Goal: Task Accomplishment & Management: Complete application form

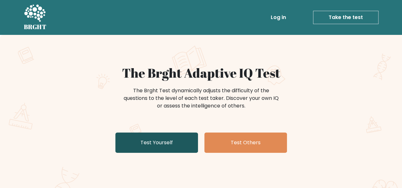
click at [141, 139] on link "Test Yourself" at bounding box center [156, 143] width 83 height 20
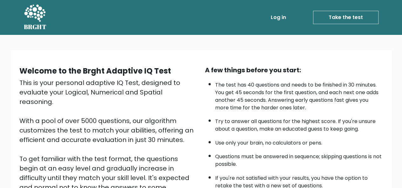
scroll to position [64, 0]
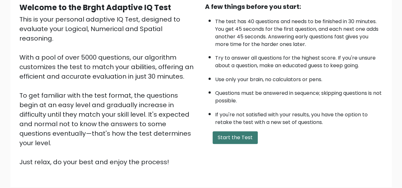
click at [244, 140] on button "Start the Test" at bounding box center [234, 137] width 45 height 13
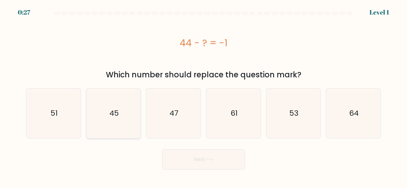
click at [107, 118] on icon "45" at bounding box center [114, 114] width 50 height 50
click at [203, 96] on input "b. 45" at bounding box center [203, 95] width 0 height 2
radio input "true"
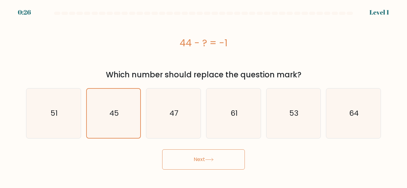
click at [204, 162] on button "Next" at bounding box center [203, 160] width 83 height 20
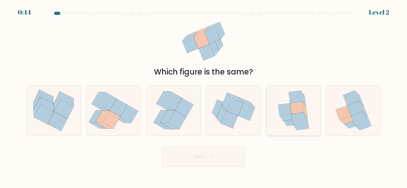
click at [301, 120] on icon at bounding box center [297, 119] width 13 height 12
click at [204, 96] on input "e." at bounding box center [203, 95] width 0 height 2
radio input "true"
click at [213, 161] on button "Next" at bounding box center [203, 157] width 83 height 20
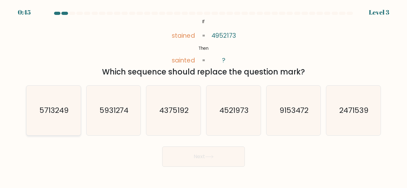
click at [42, 107] on text "5713249" at bounding box center [53, 110] width 29 height 10
click at [203, 96] on input "a. 5713249" at bounding box center [203, 95] width 0 height 2
radio input "true"
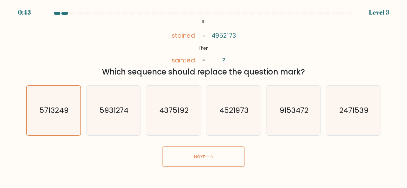
click at [207, 159] on button "Next" at bounding box center [203, 157] width 83 height 20
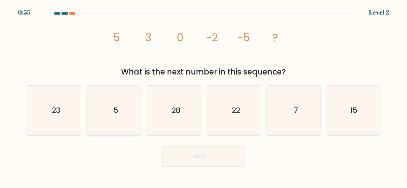
click at [128, 110] on icon "-5" at bounding box center [114, 111] width 50 height 50
click at [203, 96] on input "b. -5" at bounding box center [203, 95] width 0 height 2
radio input "true"
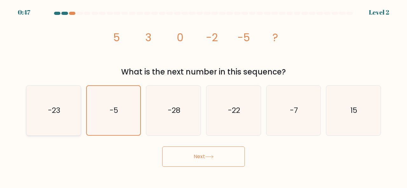
click at [52, 113] on text "-23" at bounding box center [54, 110] width 12 height 10
click at [203, 96] on input "a. -23" at bounding box center [203, 95] width 0 height 2
radio input "true"
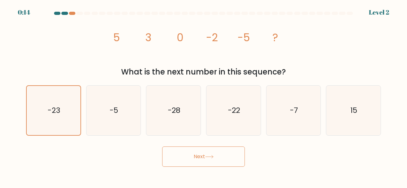
click at [231, 162] on button "Next" at bounding box center [203, 157] width 83 height 20
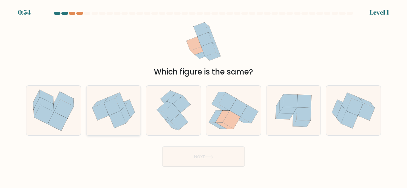
click at [117, 118] on icon at bounding box center [117, 119] width 17 height 17
click at [203, 96] on input "b." at bounding box center [203, 95] width 0 height 2
radio input "true"
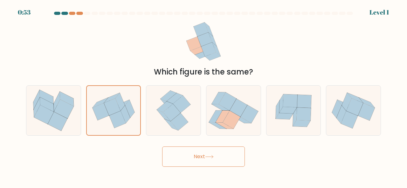
click at [237, 158] on button "Next" at bounding box center [203, 157] width 83 height 20
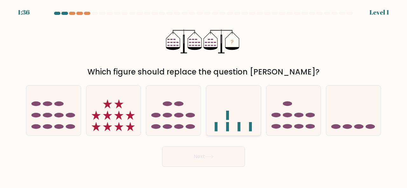
click at [247, 123] on icon at bounding box center [233, 110] width 54 height 45
click at [204, 96] on input "d." at bounding box center [203, 95] width 0 height 2
radio input "true"
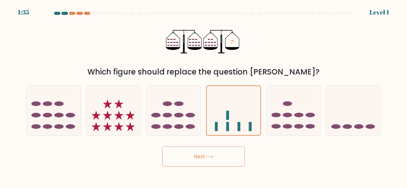
click at [226, 165] on button "Next" at bounding box center [203, 157] width 83 height 20
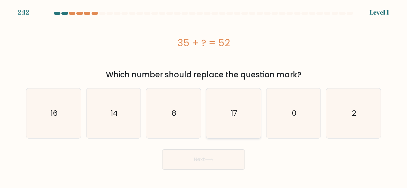
click at [250, 114] on icon "17" at bounding box center [233, 114] width 50 height 50
click at [204, 96] on input "d. 17" at bounding box center [203, 95] width 0 height 2
radio input "true"
click at [219, 159] on button "Next" at bounding box center [203, 160] width 83 height 20
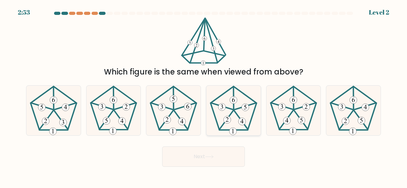
click at [237, 128] on icon at bounding box center [233, 111] width 50 height 50
click at [204, 96] on input "d." at bounding box center [203, 95] width 0 height 2
radio input "true"
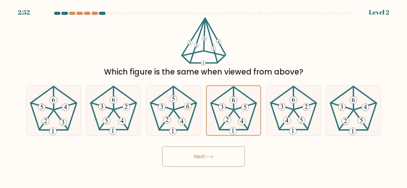
click at [222, 161] on button "Next" at bounding box center [203, 157] width 83 height 20
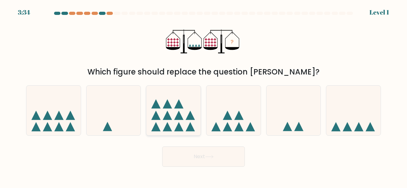
click at [193, 121] on icon at bounding box center [173, 110] width 54 height 45
click at [203, 96] on input "c." at bounding box center [203, 95] width 0 height 2
radio input "true"
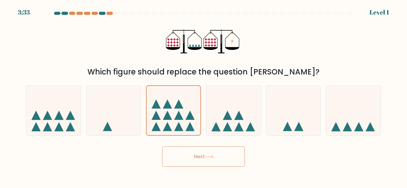
click at [194, 156] on button "Next" at bounding box center [203, 157] width 83 height 20
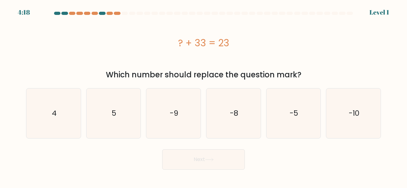
click at [321, 174] on body "4:18 Level 1 a." at bounding box center [203, 94] width 407 height 188
click at [352, 128] on icon "-10" at bounding box center [353, 114] width 50 height 50
click at [204, 96] on input "f. -10" at bounding box center [203, 95] width 0 height 2
radio input "true"
click at [185, 153] on button "Next" at bounding box center [203, 160] width 83 height 20
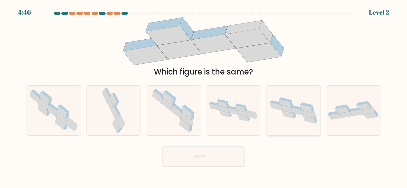
click at [286, 108] on icon at bounding box center [286, 109] width 12 height 8
click at [204, 96] on input "e." at bounding box center [203, 95] width 0 height 2
radio input "true"
click at [214, 161] on button "Next" at bounding box center [203, 157] width 83 height 20
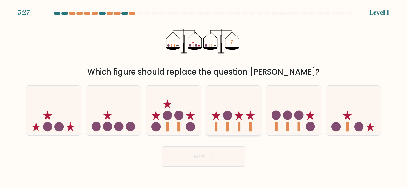
click at [242, 123] on icon at bounding box center [233, 110] width 54 height 45
click at [204, 96] on input "d." at bounding box center [203, 95] width 0 height 2
radio input "true"
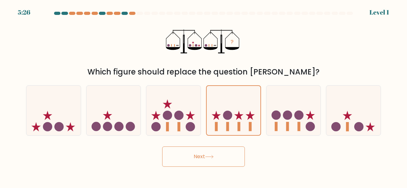
click at [219, 157] on button "Next" at bounding box center [203, 157] width 83 height 20
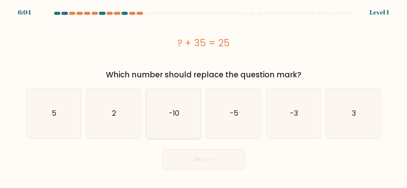
click at [162, 108] on icon "-10" at bounding box center [173, 114] width 50 height 50
click at [203, 96] on input "c. -10" at bounding box center [203, 95] width 0 height 2
radio input "true"
click at [185, 155] on button "Next" at bounding box center [203, 160] width 83 height 20
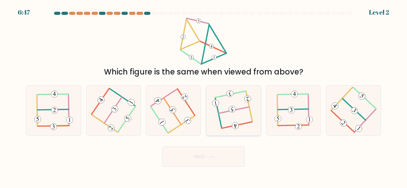
click at [251, 115] on 110 at bounding box center [248, 106] width 6 height 30
click at [204, 96] on input "d." at bounding box center [203, 95] width 0 height 2
radio input "true"
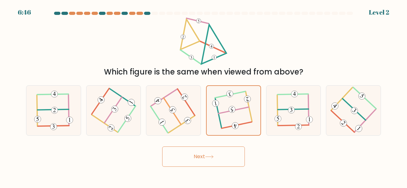
click at [230, 145] on div "Next" at bounding box center [203, 156] width 362 height 24
click at [232, 150] on button "Next" at bounding box center [203, 157] width 83 height 20
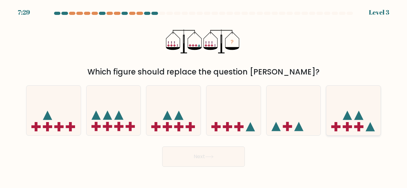
drag, startPoint x: 347, startPoint y: 118, endPoint x: 342, endPoint y: 124, distance: 7.5
click at [347, 118] on icon at bounding box center [346, 115] width 9 height 9
click at [204, 96] on input "f." at bounding box center [203, 95] width 0 height 2
radio input "true"
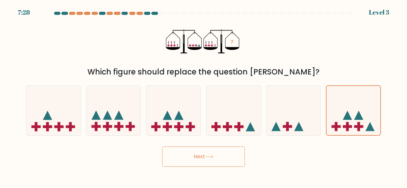
drag, startPoint x: 219, startPoint y: 155, endPoint x: 237, endPoint y: 152, distance: 17.4
click at [219, 154] on button "Next" at bounding box center [203, 157] width 83 height 20
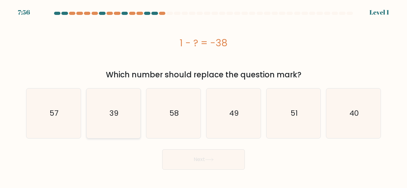
click at [120, 115] on icon "39" at bounding box center [114, 114] width 50 height 50
click at [203, 96] on input "b. 39" at bounding box center [203, 95] width 0 height 2
radio input "true"
click at [226, 165] on button "Next" at bounding box center [203, 160] width 83 height 20
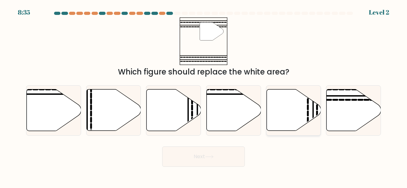
click at [285, 112] on icon at bounding box center [293, 111] width 54 height 42
click at [204, 96] on input "e." at bounding box center [203, 95] width 0 height 2
radio input "true"
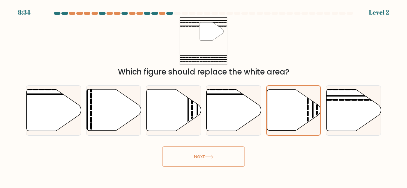
click at [209, 157] on icon at bounding box center [209, 156] width 9 height 3
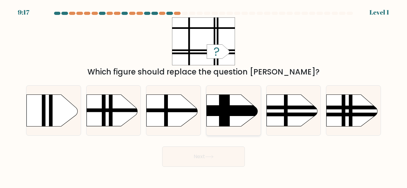
click at [238, 110] on rect at bounding box center [197, 110] width 141 height 10
click at [204, 96] on input "d." at bounding box center [203, 95] width 0 height 2
radio input "true"
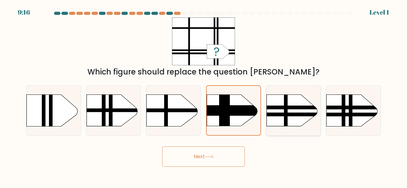
click at [300, 108] on rect at bounding box center [258, 107] width 141 height 3
click at [204, 96] on input "e." at bounding box center [203, 95] width 0 height 2
radio input "true"
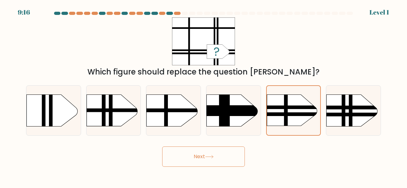
click at [206, 153] on button "Next" at bounding box center [203, 157] width 83 height 20
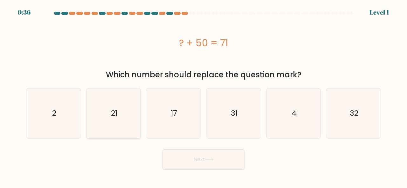
click at [114, 119] on icon "21" at bounding box center [114, 114] width 50 height 50
click at [203, 96] on input "b. 21" at bounding box center [203, 95] width 0 height 2
radio input "true"
click at [232, 166] on button "Next" at bounding box center [203, 160] width 83 height 20
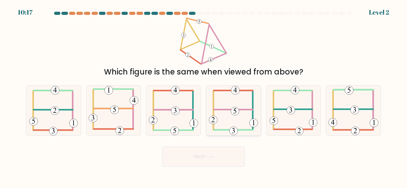
click at [242, 115] on icon at bounding box center [233, 111] width 49 height 50
click at [204, 96] on input "d." at bounding box center [203, 95] width 0 height 2
radio input "true"
click at [220, 156] on button "Next" at bounding box center [203, 157] width 83 height 20
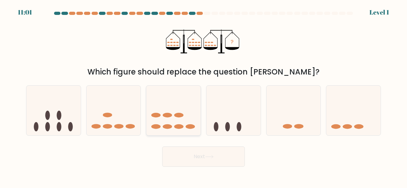
click at [179, 117] on ellipse at bounding box center [178, 115] width 9 height 5
click at [203, 96] on input "c." at bounding box center [203, 95] width 0 height 2
radio input "true"
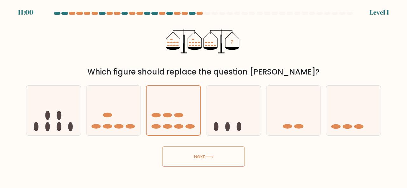
click at [188, 161] on button "Next" at bounding box center [203, 157] width 83 height 20
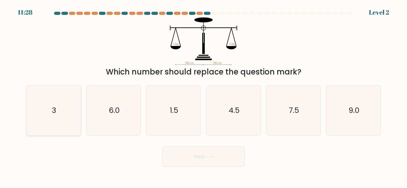
click at [64, 116] on icon "3" at bounding box center [54, 111] width 50 height 50
click at [203, 96] on input "a. 3" at bounding box center [203, 95] width 0 height 2
radio input "true"
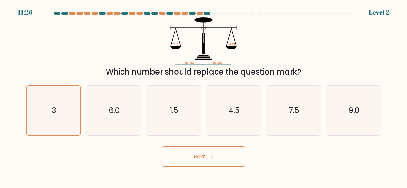
click at [177, 156] on button "Next" at bounding box center [203, 157] width 83 height 20
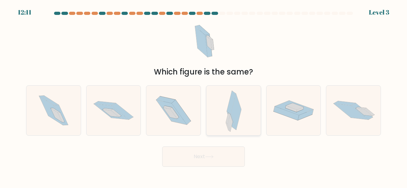
click at [212, 100] on div at bounding box center [233, 110] width 55 height 50
click at [204, 96] on input "d." at bounding box center [203, 95] width 0 height 2
radio input "true"
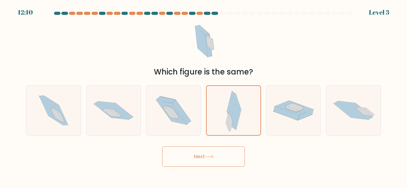
click at [212, 152] on button "Next" at bounding box center [203, 157] width 83 height 20
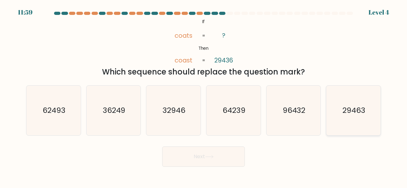
click at [333, 118] on icon "29463" at bounding box center [353, 111] width 50 height 50
click at [204, 96] on input "f. 29463" at bounding box center [203, 95] width 0 height 2
radio input "true"
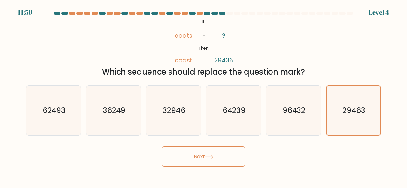
click at [213, 158] on icon at bounding box center [209, 156] width 9 height 3
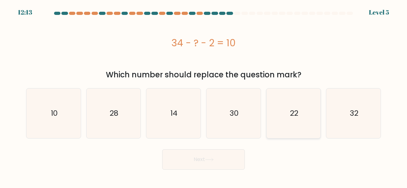
click at [295, 124] on icon "22" at bounding box center [293, 114] width 50 height 50
click at [204, 96] on input "e. 22" at bounding box center [203, 95] width 0 height 2
radio input "true"
click at [232, 164] on button "Next" at bounding box center [203, 160] width 83 height 20
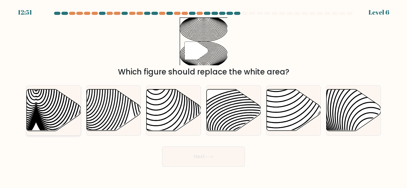
click at [60, 103] on icon at bounding box center [63, 89] width 55 height 109
click at [203, 96] on input "a." at bounding box center [203, 95] width 0 height 2
radio input "true"
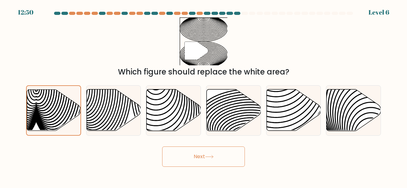
click at [221, 163] on button "Next" at bounding box center [203, 157] width 83 height 20
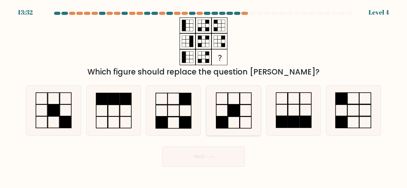
click at [229, 106] on rect at bounding box center [233, 110] width 11 height 11
click at [204, 96] on input "d." at bounding box center [203, 95] width 0 height 2
radio input "true"
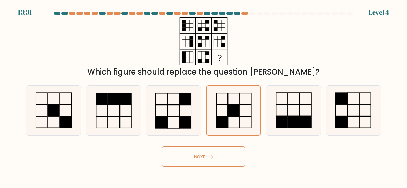
click at [213, 156] on icon at bounding box center [209, 156] width 9 height 3
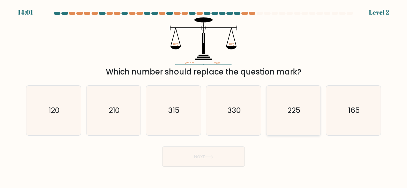
click at [285, 120] on icon "225" at bounding box center [293, 111] width 50 height 50
click at [204, 96] on input "e. 225" at bounding box center [203, 95] width 0 height 2
radio input "true"
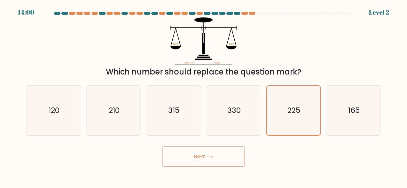
click at [235, 155] on button "Next" at bounding box center [203, 157] width 83 height 20
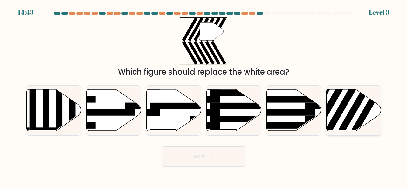
click at [336, 113] on rect at bounding box center [342, 105] width 35 height 54
click at [204, 96] on input "f." at bounding box center [203, 95] width 0 height 2
radio input "true"
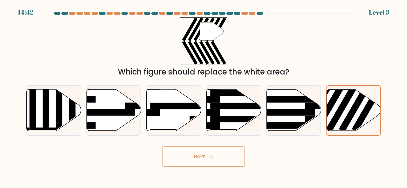
click at [200, 154] on button "Next" at bounding box center [203, 157] width 83 height 20
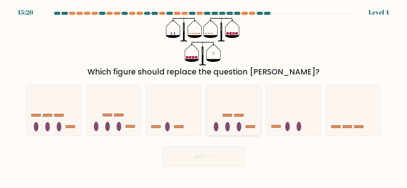
click at [245, 130] on icon at bounding box center [233, 110] width 54 height 45
click at [204, 96] on input "d." at bounding box center [203, 95] width 0 height 2
radio input "true"
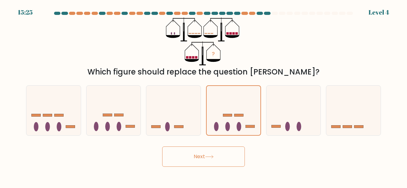
click at [213, 152] on button "Next" at bounding box center [203, 157] width 83 height 20
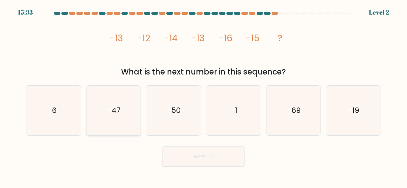
click at [115, 104] on icon "-47" at bounding box center [114, 111] width 50 height 50
click at [203, 96] on input "b. -47" at bounding box center [203, 95] width 0 height 2
radio input "true"
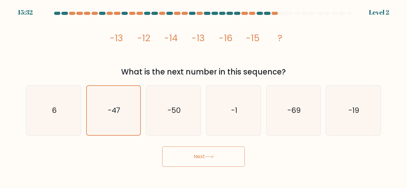
click at [177, 157] on button "Next" at bounding box center [203, 157] width 83 height 20
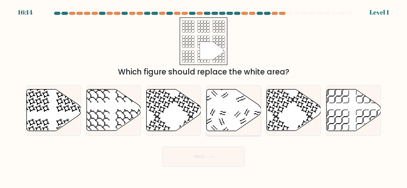
click at [229, 111] on icon at bounding box center [233, 111] width 54 height 42
click at [204, 96] on input "d." at bounding box center [203, 95] width 0 height 2
radio input "true"
click at [218, 160] on button "Next" at bounding box center [203, 157] width 83 height 20
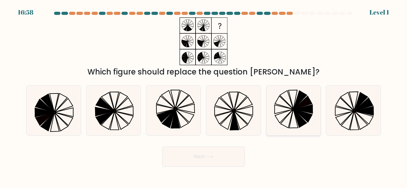
click at [295, 102] on icon at bounding box center [299, 100] width 13 height 18
click at [204, 96] on input "e." at bounding box center [203, 95] width 0 height 2
radio input "true"
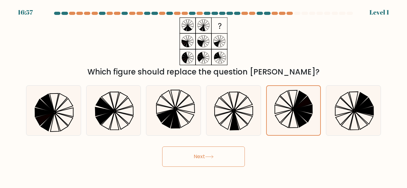
click at [231, 166] on button "Next" at bounding box center [203, 157] width 83 height 20
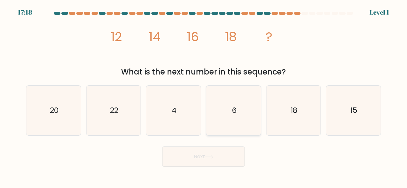
click at [239, 109] on icon "6" at bounding box center [233, 111] width 50 height 50
click at [204, 96] on input "d. 6" at bounding box center [203, 95] width 0 height 2
radio input "true"
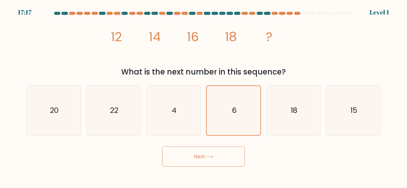
click at [220, 151] on button "Next" at bounding box center [203, 157] width 83 height 20
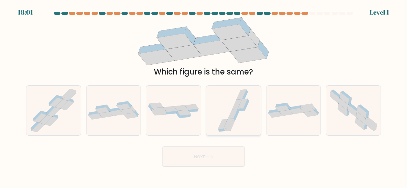
click at [236, 111] on icon at bounding box center [232, 114] width 10 height 10
click at [204, 96] on input "d." at bounding box center [203, 95] width 0 height 2
radio input "true"
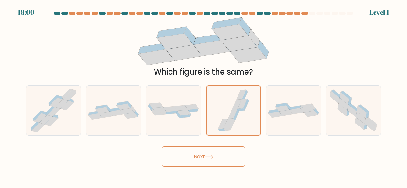
click at [225, 160] on button "Next" at bounding box center [203, 157] width 83 height 20
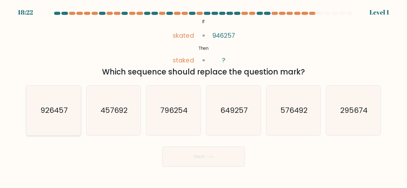
click at [43, 110] on text "926457" at bounding box center [53, 110] width 27 height 10
click at [203, 96] on input "a. 926457" at bounding box center [203, 95] width 0 height 2
radio input "true"
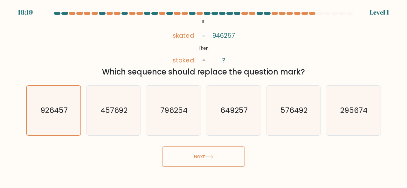
click at [194, 157] on button "Next" at bounding box center [203, 157] width 83 height 20
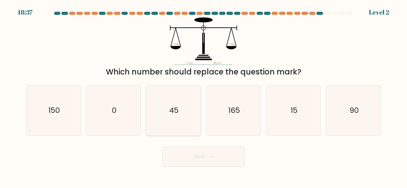
click at [181, 102] on icon "45" at bounding box center [173, 111] width 50 height 50
click at [203, 96] on input "c. 45" at bounding box center [203, 95] width 0 height 2
radio input "true"
click at [370, 112] on icon "90" at bounding box center [353, 111] width 50 height 50
click at [204, 96] on input "f. 90" at bounding box center [203, 95] width 0 height 2
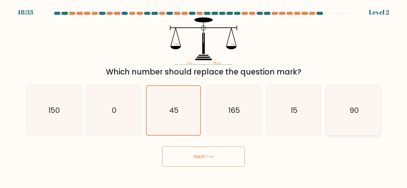
radio input "true"
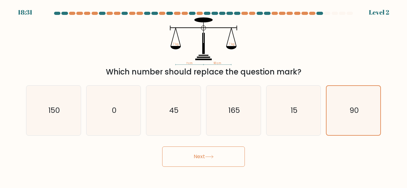
click at [225, 162] on button "Next" at bounding box center [203, 157] width 83 height 20
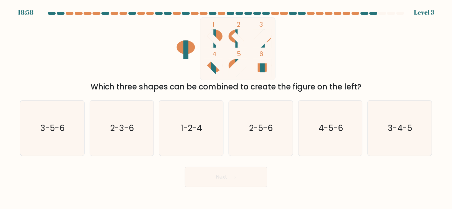
drag, startPoint x: 400, startPoint y: 0, endPoint x: 308, endPoint y: 172, distance: 195.2
click at [308, 172] on div "Next" at bounding box center [225, 176] width 419 height 24
drag, startPoint x: 401, startPoint y: 128, endPoint x: 395, endPoint y: 132, distance: 7.6
click at [402, 128] on text "3-4-5" at bounding box center [400, 128] width 24 height 11
click at [226, 106] on input "f. 3-4-5" at bounding box center [226, 106] width 0 height 2
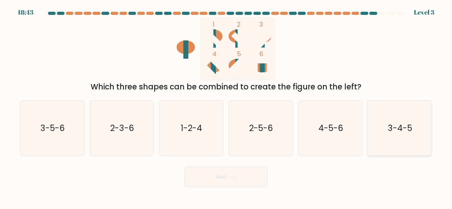
radio input "true"
click at [232, 173] on button "Next" at bounding box center [226, 177] width 83 height 20
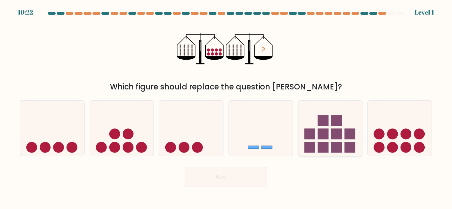
click at [331, 135] on icon at bounding box center [330, 128] width 64 height 53
click at [226, 106] on input "e." at bounding box center [226, 106] width 0 height 2
radio input "true"
drag, startPoint x: 53, startPoint y: 141, endPoint x: 92, endPoint y: 147, distance: 39.5
click at [53, 141] on icon at bounding box center [52, 128] width 64 height 53
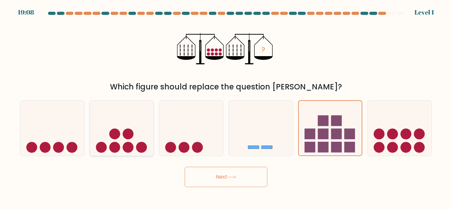
click at [226, 106] on input "a." at bounding box center [226, 106] width 0 height 2
radio input "true"
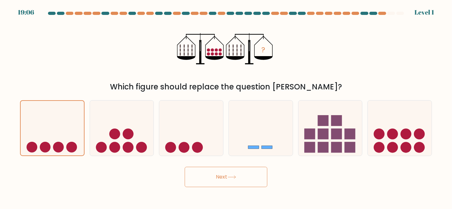
click at [199, 175] on button "Next" at bounding box center [226, 177] width 83 height 20
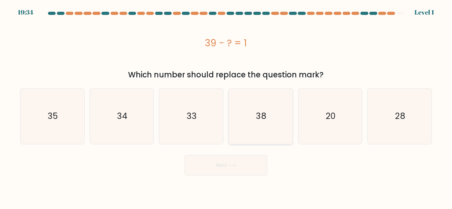
click at [256, 117] on text "38" at bounding box center [261, 116] width 10 height 11
click at [226, 106] on input "d. 38" at bounding box center [226, 106] width 0 height 2
radio input "true"
click at [247, 170] on button "Next" at bounding box center [226, 165] width 83 height 20
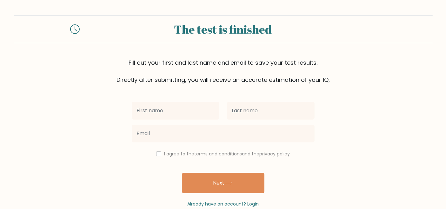
click at [184, 113] on input "text" at bounding box center [176, 111] width 88 height 18
type input "[PERSON_NAME]"
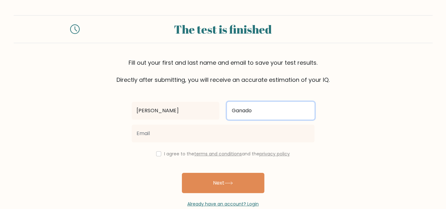
type input "Ganado"
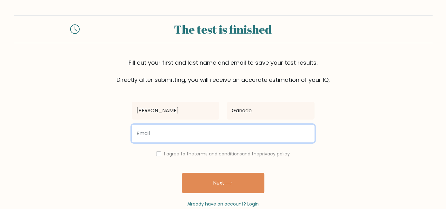
click at [199, 136] on input "email" at bounding box center [223, 134] width 183 height 18
type input "seth.ganado17@gmail.com"
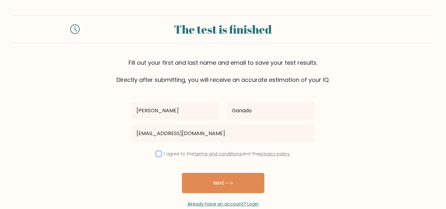
click at [157, 154] on input "checkbox" at bounding box center [158, 153] width 5 height 5
checkbox input "true"
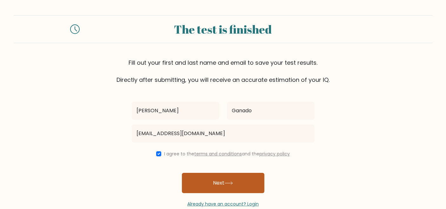
click at [194, 185] on button "Next" at bounding box center [223, 183] width 83 height 20
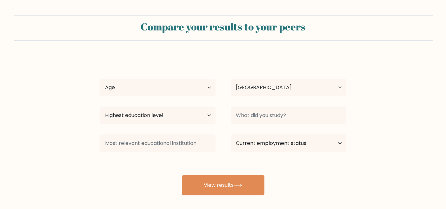
select select "PH"
click at [207, 88] on select "Age Under [DEMOGRAPHIC_DATA] [DEMOGRAPHIC_DATA] [DEMOGRAPHIC_DATA] [DEMOGRAPHIC…" at bounding box center [158, 88] width 116 height 18
select select "25_34"
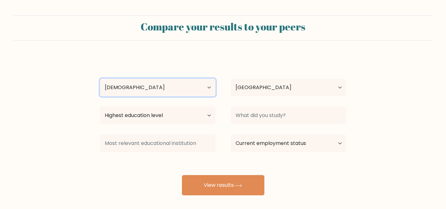
click at [100, 79] on select "Age Under [DEMOGRAPHIC_DATA] [DEMOGRAPHIC_DATA] [DEMOGRAPHIC_DATA] [DEMOGRAPHIC…" at bounding box center [158, 88] width 116 height 18
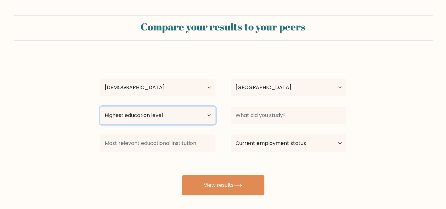
click at [204, 115] on select "Highest education level No schooling Primary Lower Secondary Upper Secondary Oc…" at bounding box center [158, 116] width 116 height 18
select select "bachelors_degree"
click at [100, 107] on select "Highest education level No schooling Primary Lower Secondary Upper Secondary Oc…" at bounding box center [158, 116] width 116 height 18
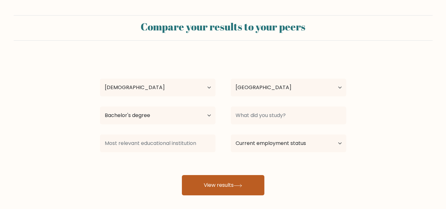
click at [256, 181] on button "View results" at bounding box center [223, 185] width 83 height 20
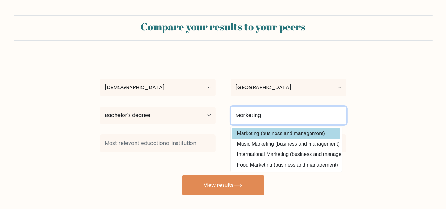
type input "Marketing"
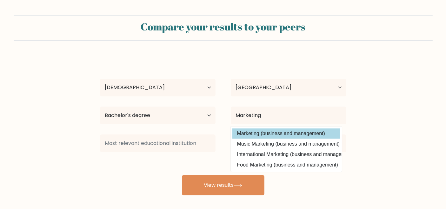
click at [310, 131] on div "Seth Ganado Age Under 18 years old 18-24 years old 25-34 years old 35-44 years …" at bounding box center [223, 126] width 254 height 140
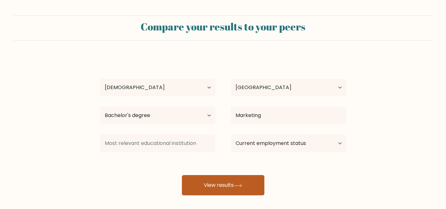
click at [252, 187] on button "View results" at bounding box center [223, 185] width 83 height 20
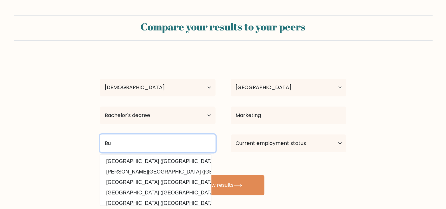
type input "B"
type input "I"
click at [162, 147] on input "Phi" at bounding box center [158, 144] width 116 height 18
type input "P"
type input "Informatics College"
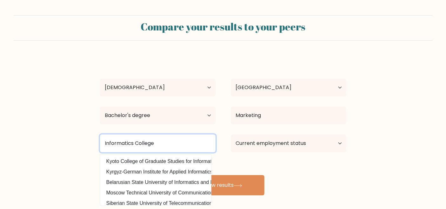
click at [182, 175] on button "View results" at bounding box center [223, 185] width 83 height 20
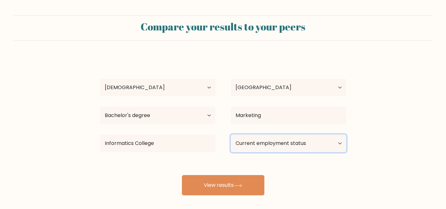
click at [327, 142] on select "Current employment status Employed Student Retired Other / prefer not to answer" at bounding box center [289, 144] width 116 height 18
select select "other"
click at [231, 135] on select "Current employment status Employed Student Retired Other / prefer not to answer" at bounding box center [289, 144] width 116 height 18
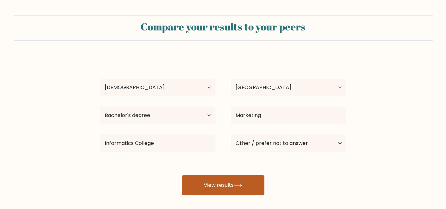
click at [222, 185] on button "View results" at bounding box center [223, 185] width 83 height 20
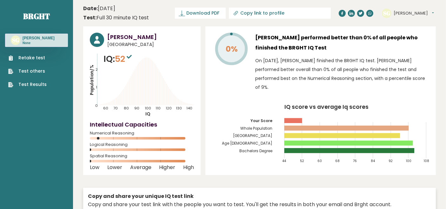
click at [19, 57] on link "Retake test" at bounding box center [27, 58] width 38 height 7
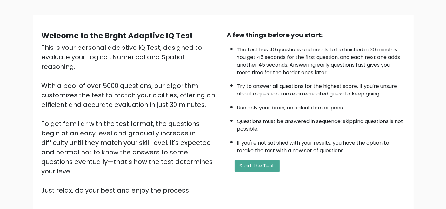
scroll to position [71, 0]
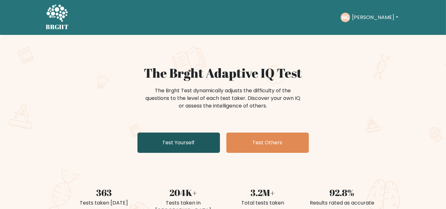
click at [201, 144] on link "Test Yourself" at bounding box center [179, 143] width 83 height 20
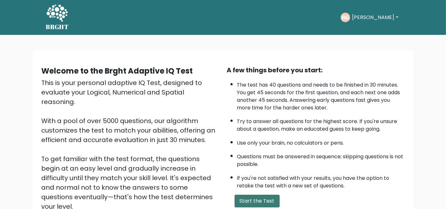
click at [259, 202] on button "Start the Test" at bounding box center [257, 201] width 45 height 13
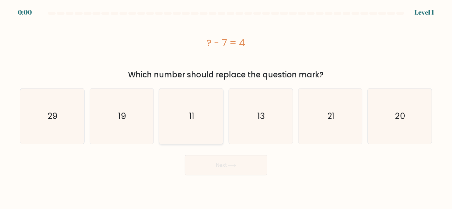
click at [207, 129] on icon "11" at bounding box center [190, 116] width 55 height 55
click at [226, 106] on input "c. 11" at bounding box center [226, 106] width 0 height 2
radio input "true"
